Goal: Check status: Check status

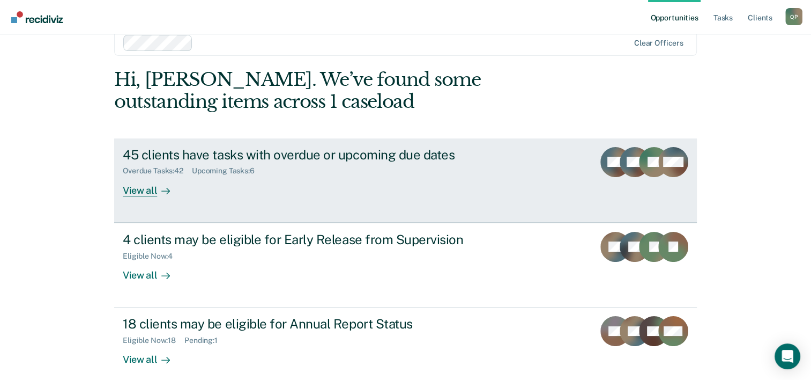
scroll to position [33, 0]
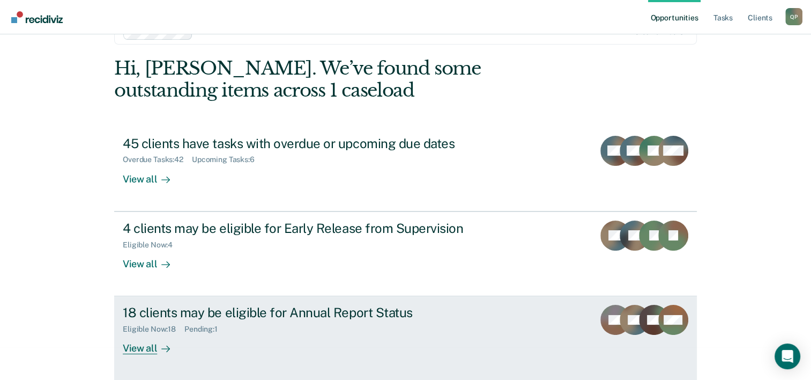
click at [291, 339] on div "18 clients may be eligible for Annual Report Status Eligible Now : 18 Pending :…" at bounding box center [324, 329] width 402 height 49
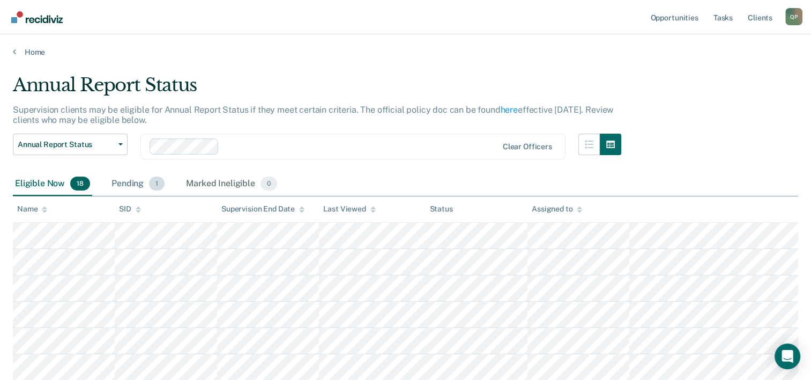
click at [135, 183] on div "Pending 1" at bounding box center [137, 184] width 57 height 24
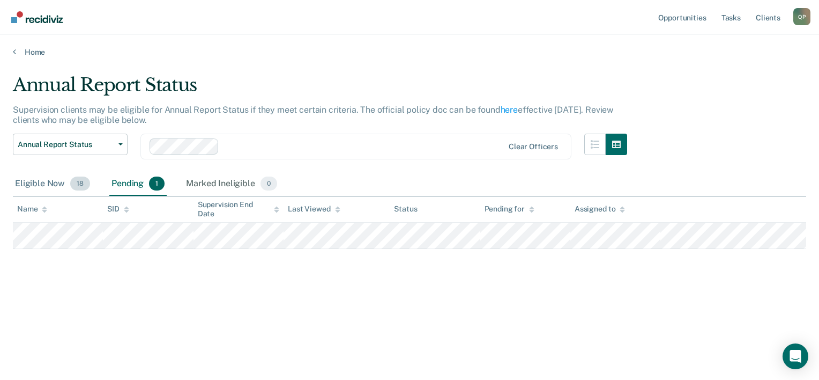
click at [43, 186] on div "Eligible Now 18" at bounding box center [52, 184] width 79 height 24
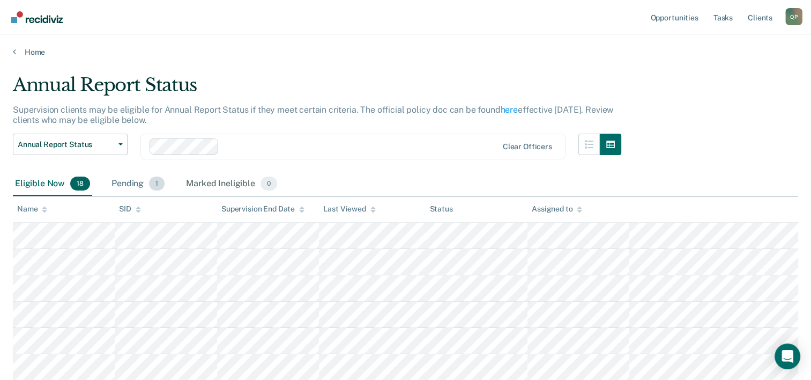
click at [139, 190] on div "Pending 1" at bounding box center [137, 184] width 57 height 24
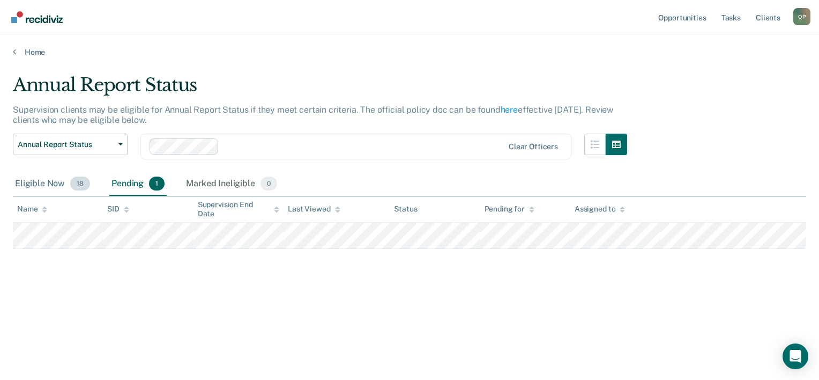
click at [43, 178] on div "Eligible Now 18" at bounding box center [52, 184] width 79 height 24
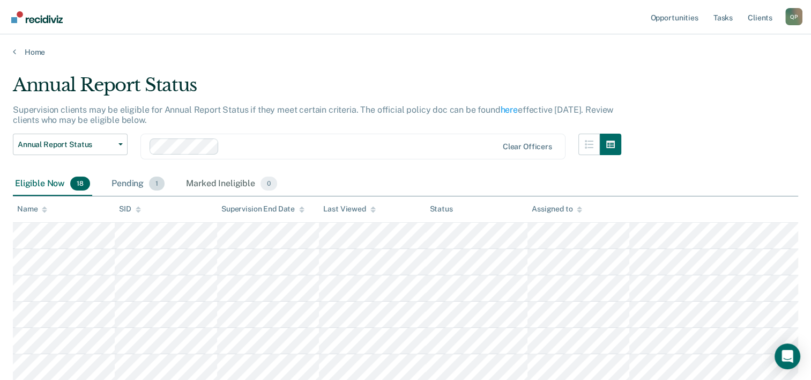
click at [138, 182] on div "Pending 1" at bounding box center [137, 184] width 57 height 24
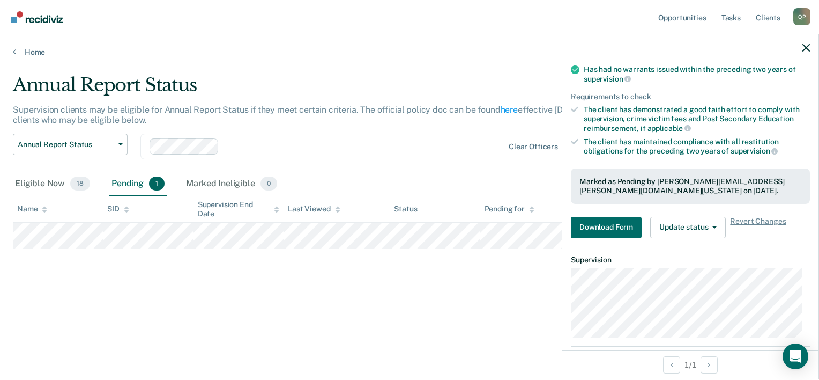
scroll to position [107, 0]
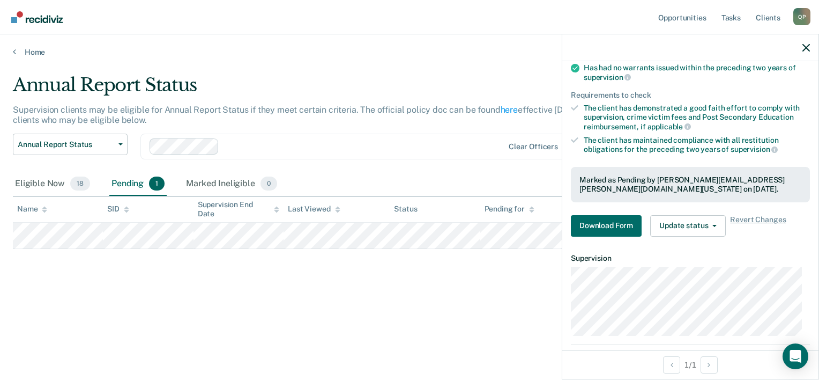
click at [483, 342] on main "Annual Report Status Supervision clients may be eligible for Annual Report Stat…" at bounding box center [409, 217] width 819 height 320
click at [804, 49] on icon "button" at bounding box center [807, 48] width 8 height 8
